Goal: Information Seeking & Learning: Learn about a topic

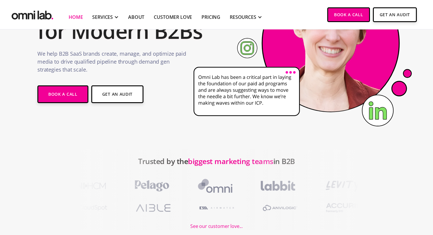
scroll to position [10, 0]
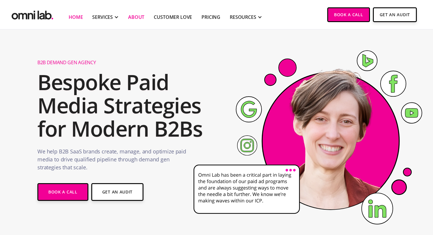
click at [136, 17] on link "About" at bounding box center [136, 17] width 16 height 7
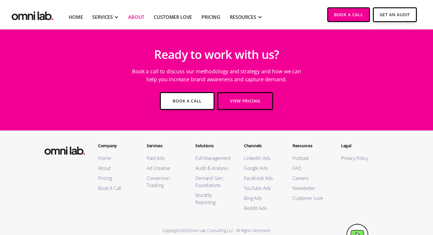
scroll to position [1104, 0]
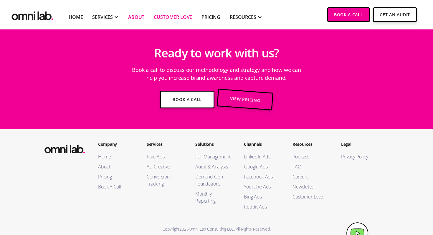
click at [165, 16] on link "Customer Love" at bounding box center [173, 17] width 38 height 7
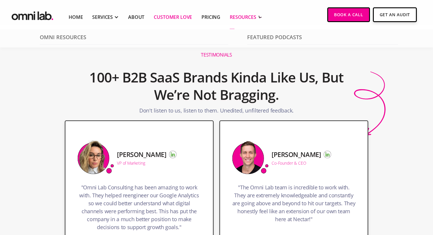
click at [242, 15] on div "RESOURCES" at bounding box center [243, 17] width 26 height 7
click at [136, 15] on link "About" at bounding box center [136, 17] width 16 height 7
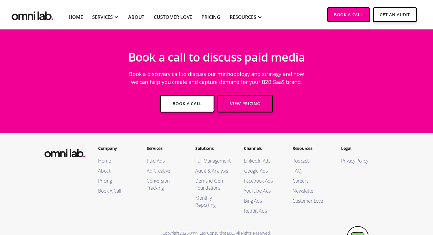
scroll to position [1550, 0]
